Goal: Transaction & Acquisition: Purchase product/service

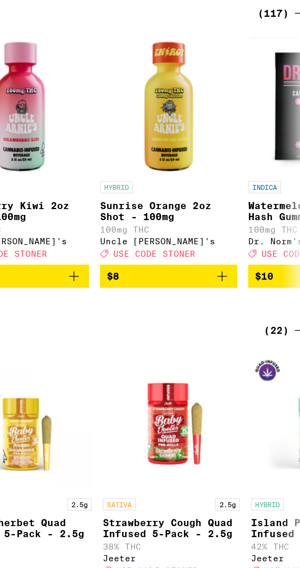
scroll to position [0, 546]
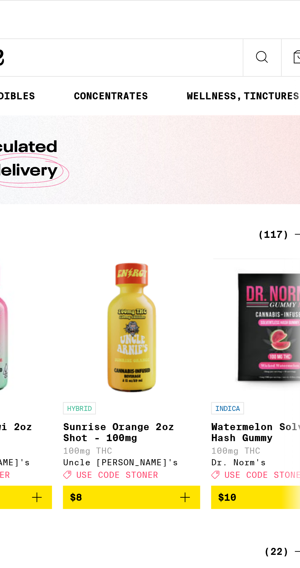
click at [283, 104] on div "(117)" at bounding box center [283, 104] width 23 height 7
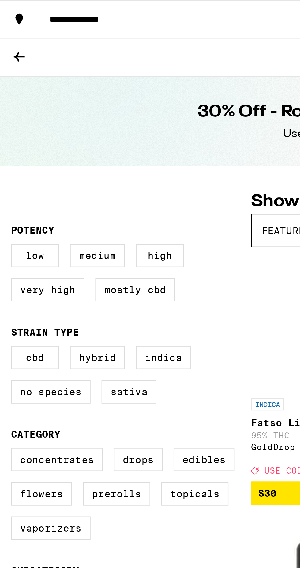
click at [42, 159] on label "Hybrid" at bounding box center [43, 160] width 24 height 10
click at [6, 156] on input "Hybrid" at bounding box center [6, 155] width 0 height 0
checkbox input "true"
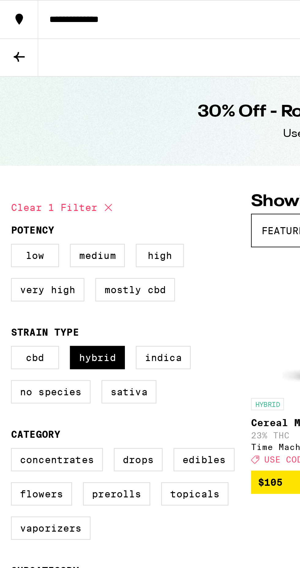
click at [25, 201] on label "Concentrates" at bounding box center [25, 205] width 41 height 10
click at [6, 201] on input "Concentrates" at bounding box center [6, 201] width 0 height 0
checkbox input "true"
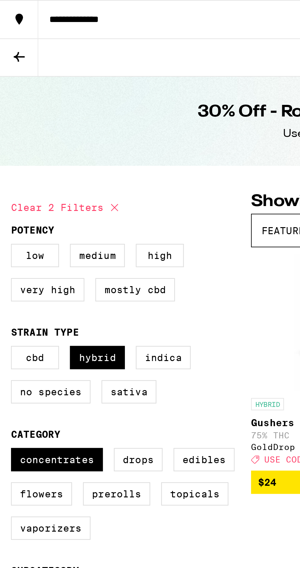
click at [22, 220] on label "Flowers" at bounding box center [18, 220] width 27 height 10
click at [6, 201] on input "Flowers" at bounding box center [6, 201] width 0 height 0
checkbox input "true"
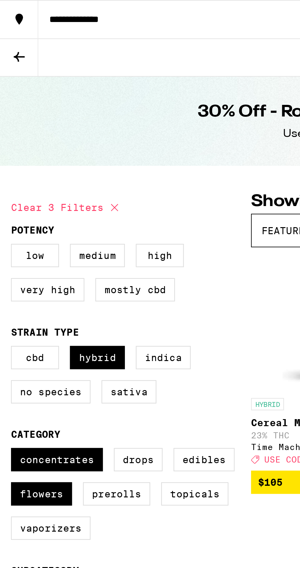
click at [55, 224] on label "Prerolls" at bounding box center [52, 220] width 30 height 10
click at [6, 201] on input "Prerolls" at bounding box center [6, 201] width 0 height 0
checkbox input "true"
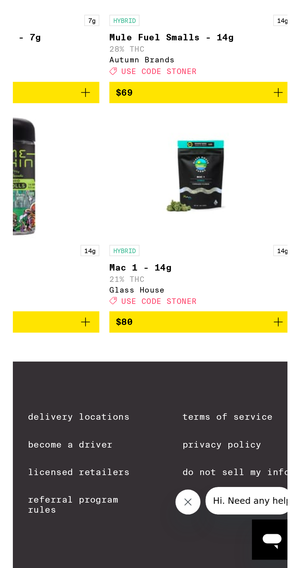
scroll to position [403, 0]
